Goal: Check status

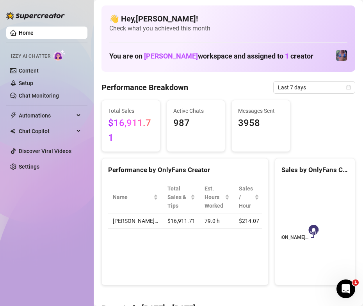
click at [225, 60] on h1 "You are on [PERSON_NAME] workspace and assigned to 1 creator" at bounding box center [211, 56] width 204 height 9
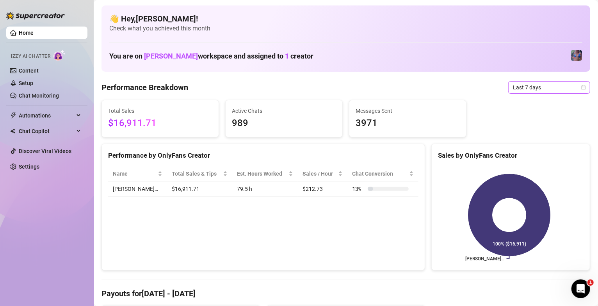
click at [565, 93] on span "Last 7 days" at bounding box center [549, 88] width 73 height 12
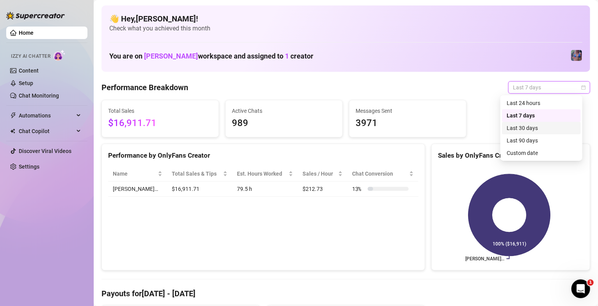
click at [542, 126] on div "Last 30 days" at bounding box center [541, 128] width 69 height 9
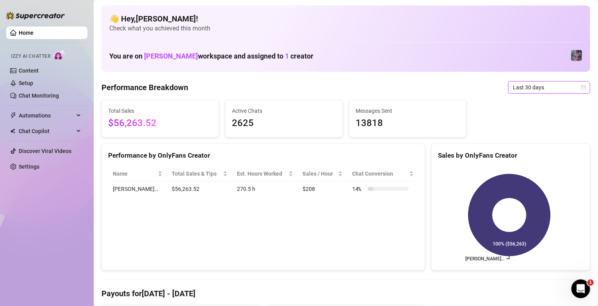
click at [557, 88] on span "Last 30 days" at bounding box center [549, 88] width 73 height 12
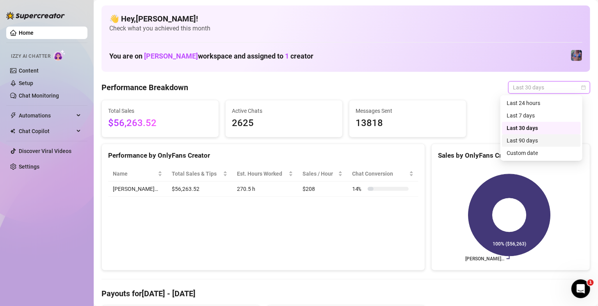
click at [535, 142] on div "Last 90 days" at bounding box center [541, 140] width 69 height 9
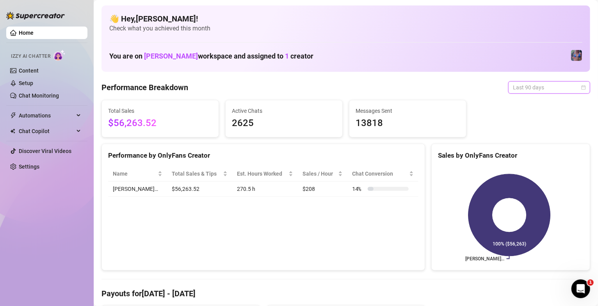
click at [528, 90] on span "Last 90 days" at bounding box center [549, 88] width 73 height 12
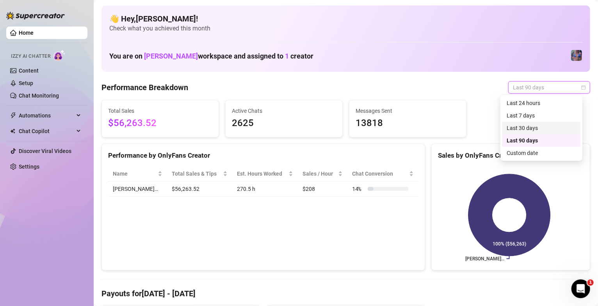
click at [531, 125] on div "Last 30 days" at bounding box center [541, 128] width 69 height 9
